Goal: Browse casually

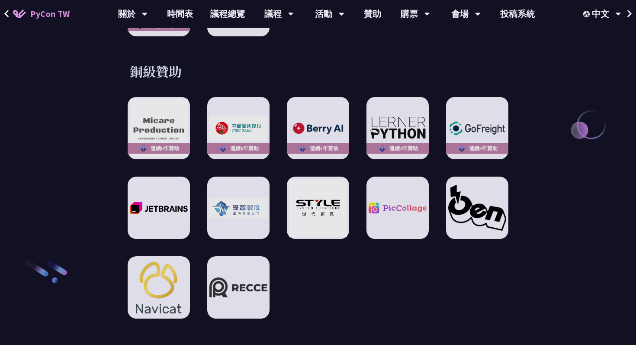
scroll to position [1224, 0]
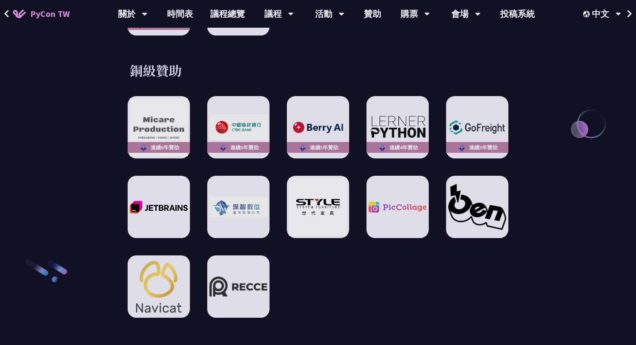
click at [260, 61] on h3 "銅級贊助" at bounding box center [318, 69] width 376 height 17
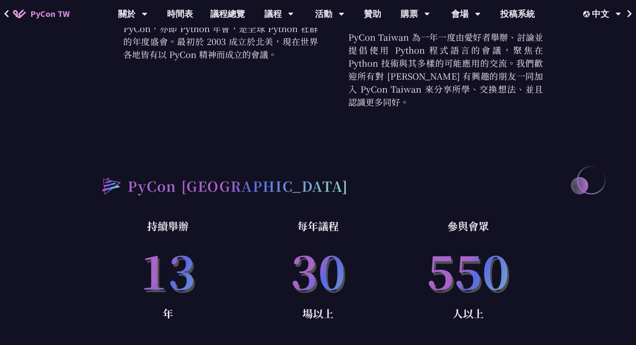
scroll to position [0, 0]
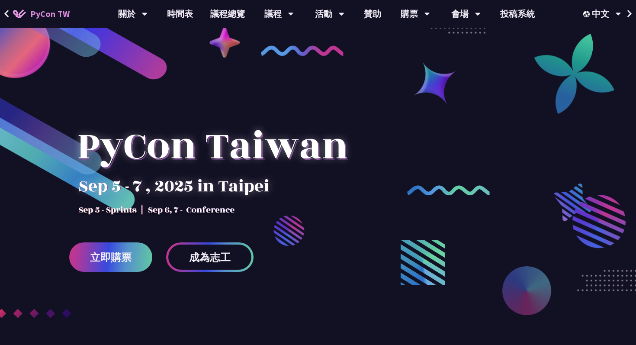
click at [503, 108] on div at bounding box center [318, 214] width 636 height 324
drag, startPoint x: 171, startPoint y: 204, endPoint x: 254, endPoint y: 200, distance: 82.7
click at [236, 200] on div at bounding box center [212, 155] width 286 height 121
drag, startPoint x: 287, startPoint y: 183, endPoint x: 121, endPoint y: 198, distance: 167.3
click at [155, 195] on div at bounding box center [212, 155] width 286 height 121
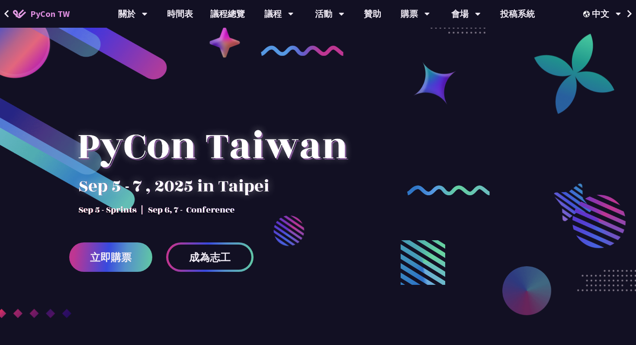
click at [121, 198] on div at bounding box center [212, 155] width 286 height 121
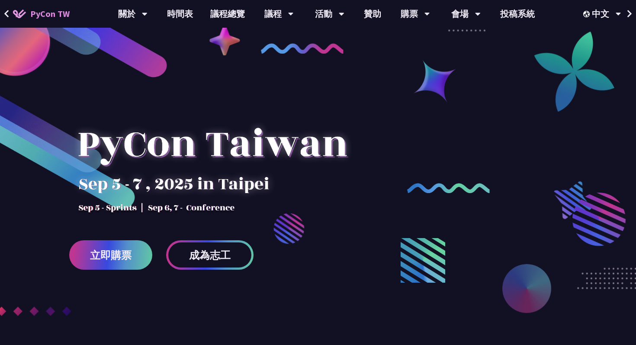
scroll to position [3, 0]
